Goal: Task Accomplishment & Management: Use online tool/utility

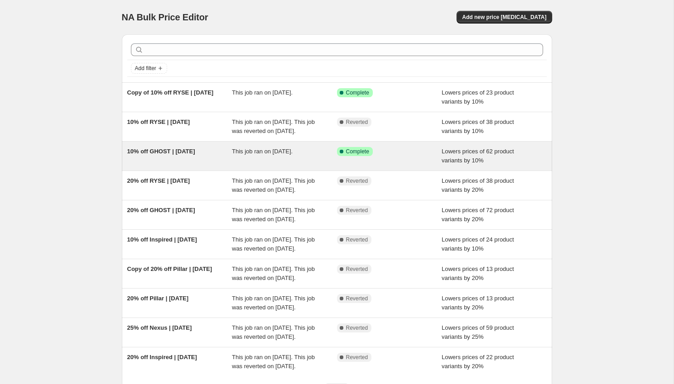
click at [195, 165] on div "10% off GHOST | [DATE]" at bounding box center [179, 156] width 105 height 18
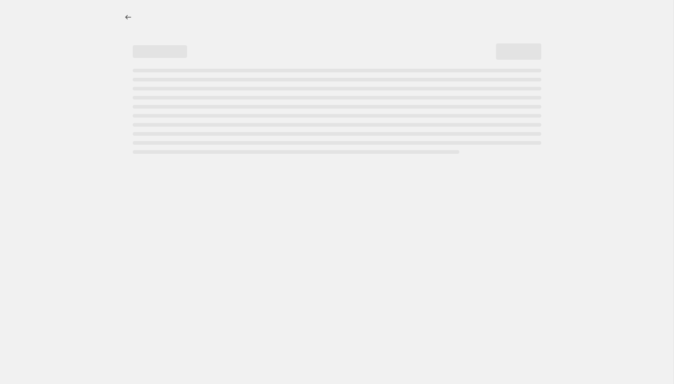
select select "percentage"
select select "product_status"
select select "collection"
select select "not_equal"
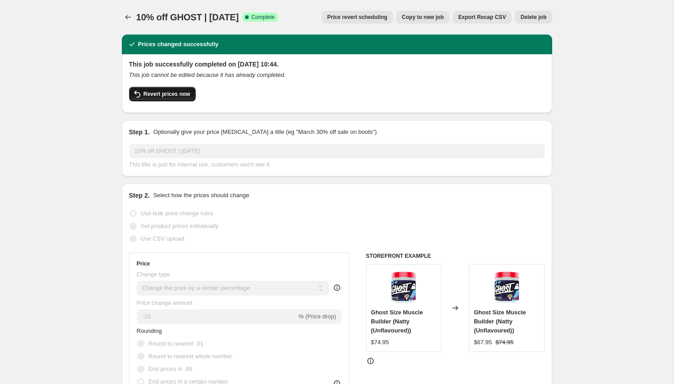
click at [146, 91] on span "Revert prices now" at bounding box center [166, 94] width 47 height 7
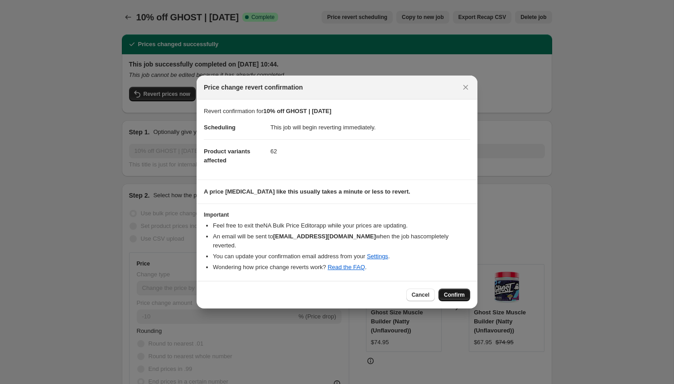
click at [459, 292] on span "Confirm" at bounding box center [454, 295] width 21 height 7
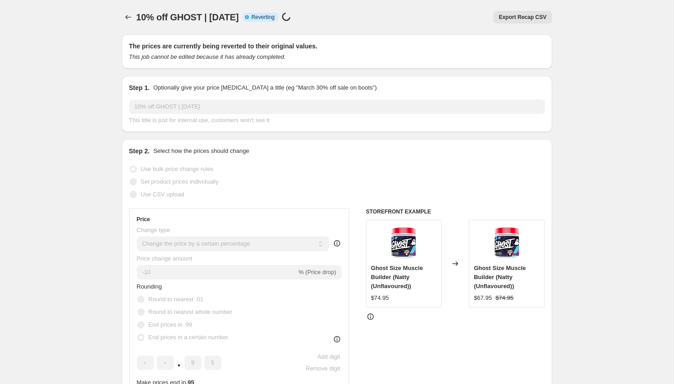
select select "percentage"
select select "product_status"
select select "collection"
select select "not_equal"
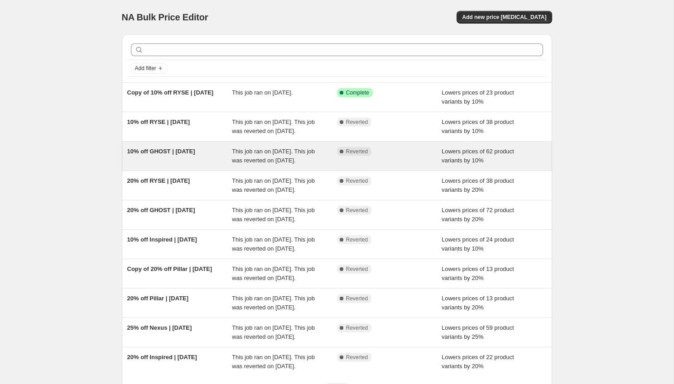
click at [160, 165] on div "10% off GHOST | Sep 25" at bounding box center [179, 156] width 105 height 18
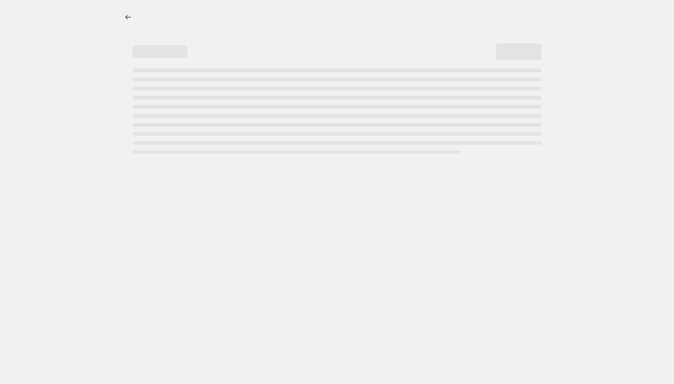
select select "percentage"
select select "product_status"
select select "collection"
select select "not_equal"
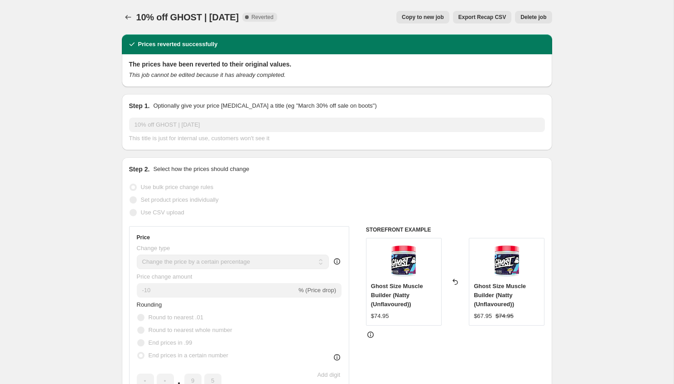
click at [435, 18] on span "Copy to new job" at bounding box center [422, 17] width 42 height 7
select select "percentage"
select select "product_status"
select select "collection"
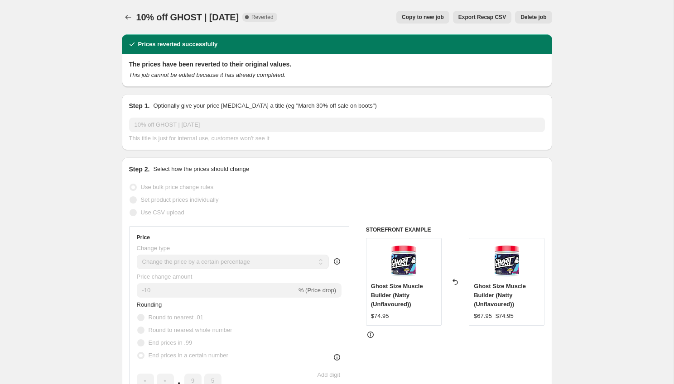
select select "not_equal"
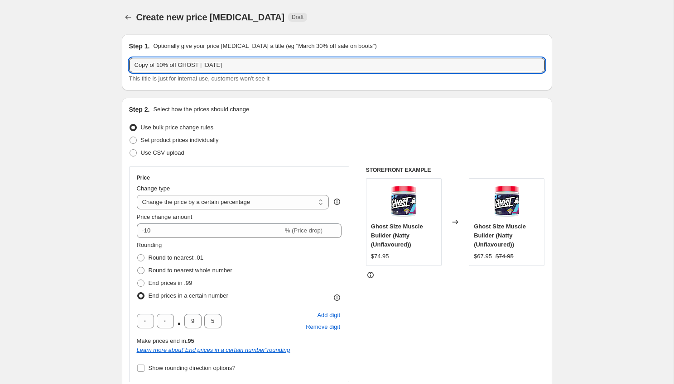
drag, startPoint x: 163, startPoint y: 64, endPoint x: 105, endPoint y: 61, distance: 58.1
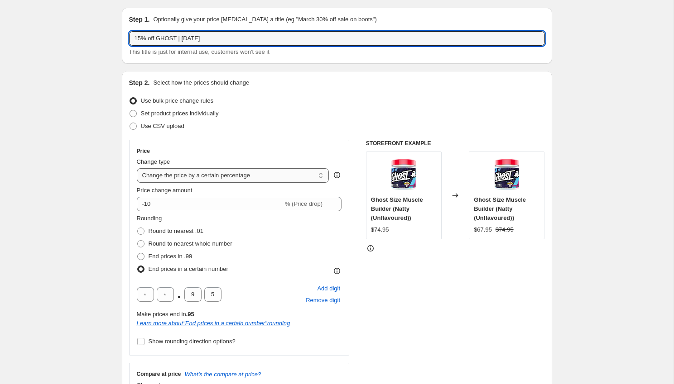
scroll to position [28, 0]
type input "15% off GHOST | Sep 25"
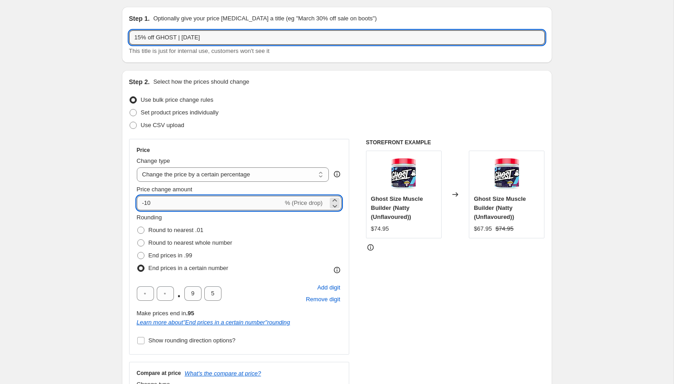
click at [263, 205] on input "-10" at bounding box center [210, 203] width 146 height 14
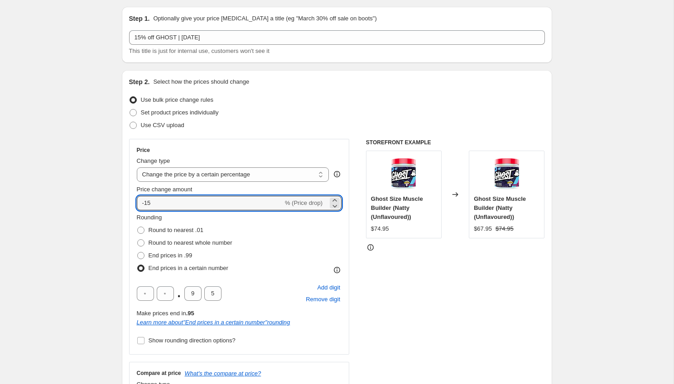
type input "-15"
click at [519, 90] on div "Step 2. Select how the prices should change Use bulk price change rules Set pro…" at bounding box center [337, 255] width 416 height 356
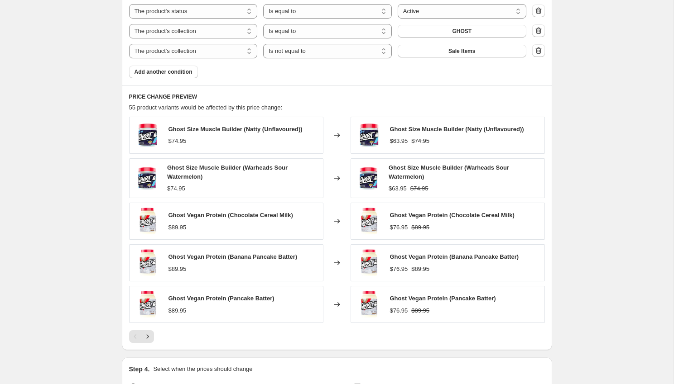
scroll to position [717, 0]
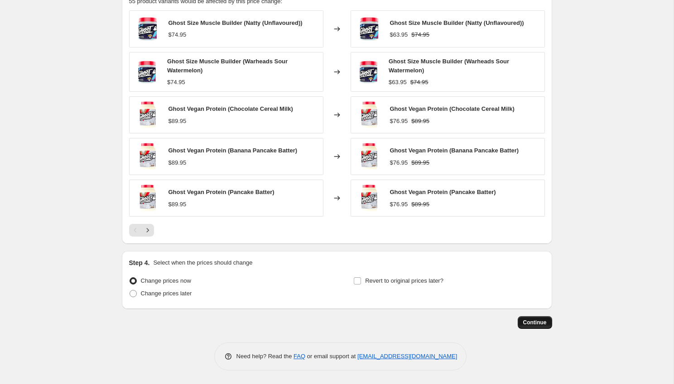
click at [544, 319] on span "Continue" at bounding box center [535, 322] width 24 height 7
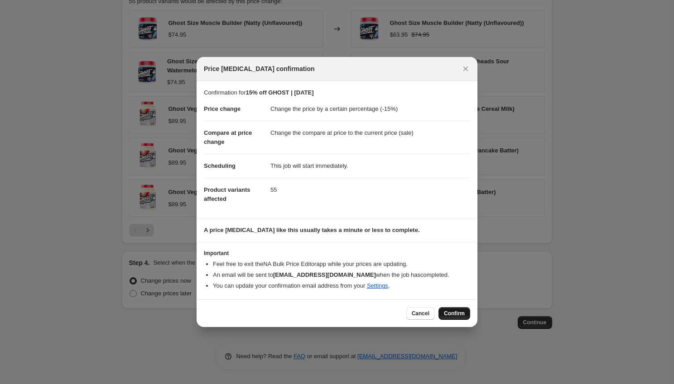
click at [464, 316] on button "Confirm" at bounding box center [454, 313] width 32 height 13
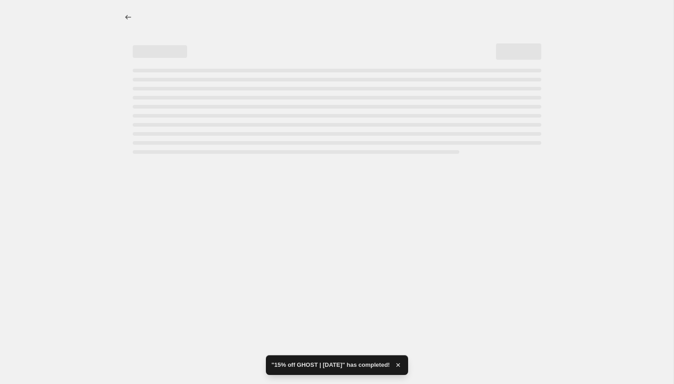
select select "percentage"
select select "product_status"
select select "collection"
select select "not_equal"
